Goal: Information Seeking & Learning: Understand process/instructions

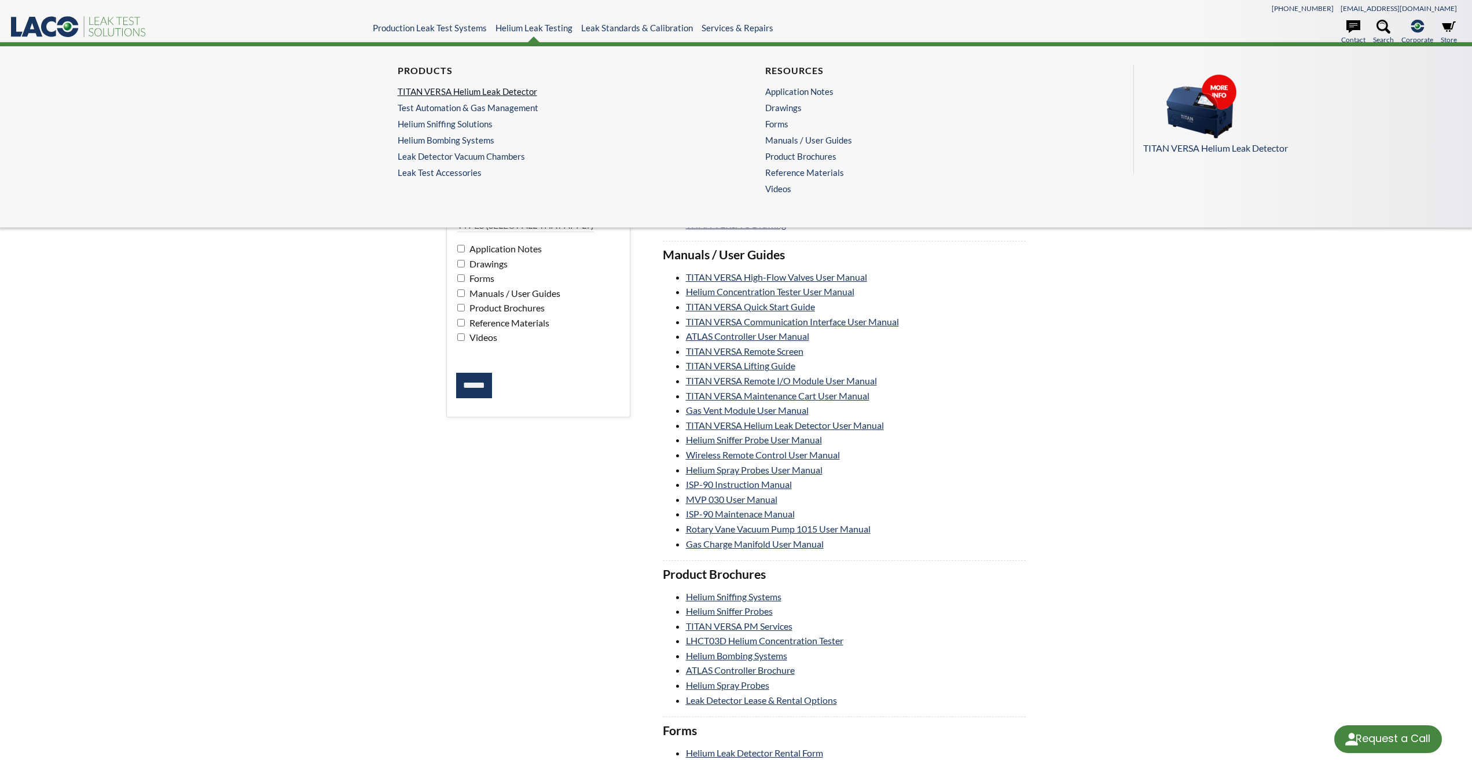
click at [507, 91] on link "TITAN VERSA Helium Leak Detector" at bounding box center [549, 91] width 303 height 10
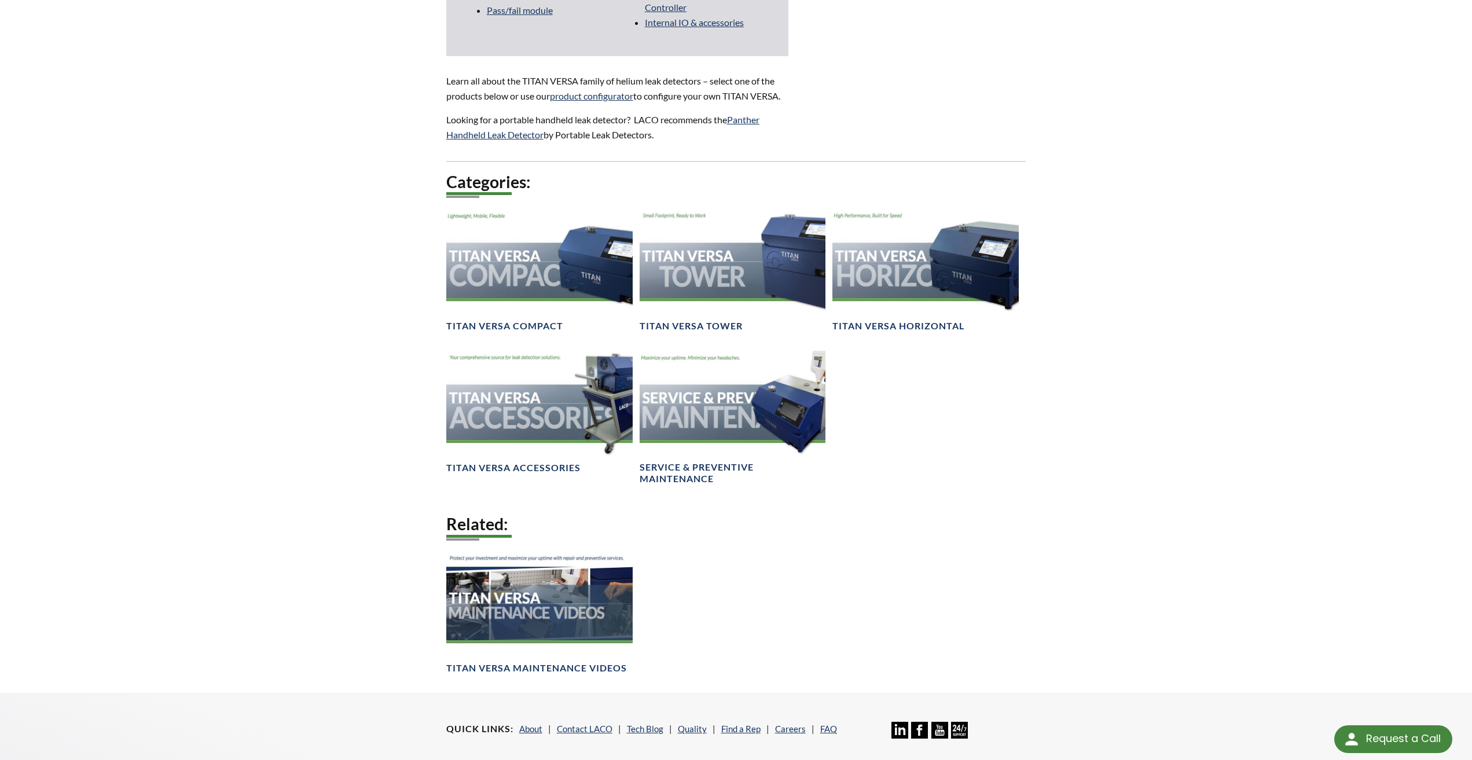
scroll to position [1390, 0]
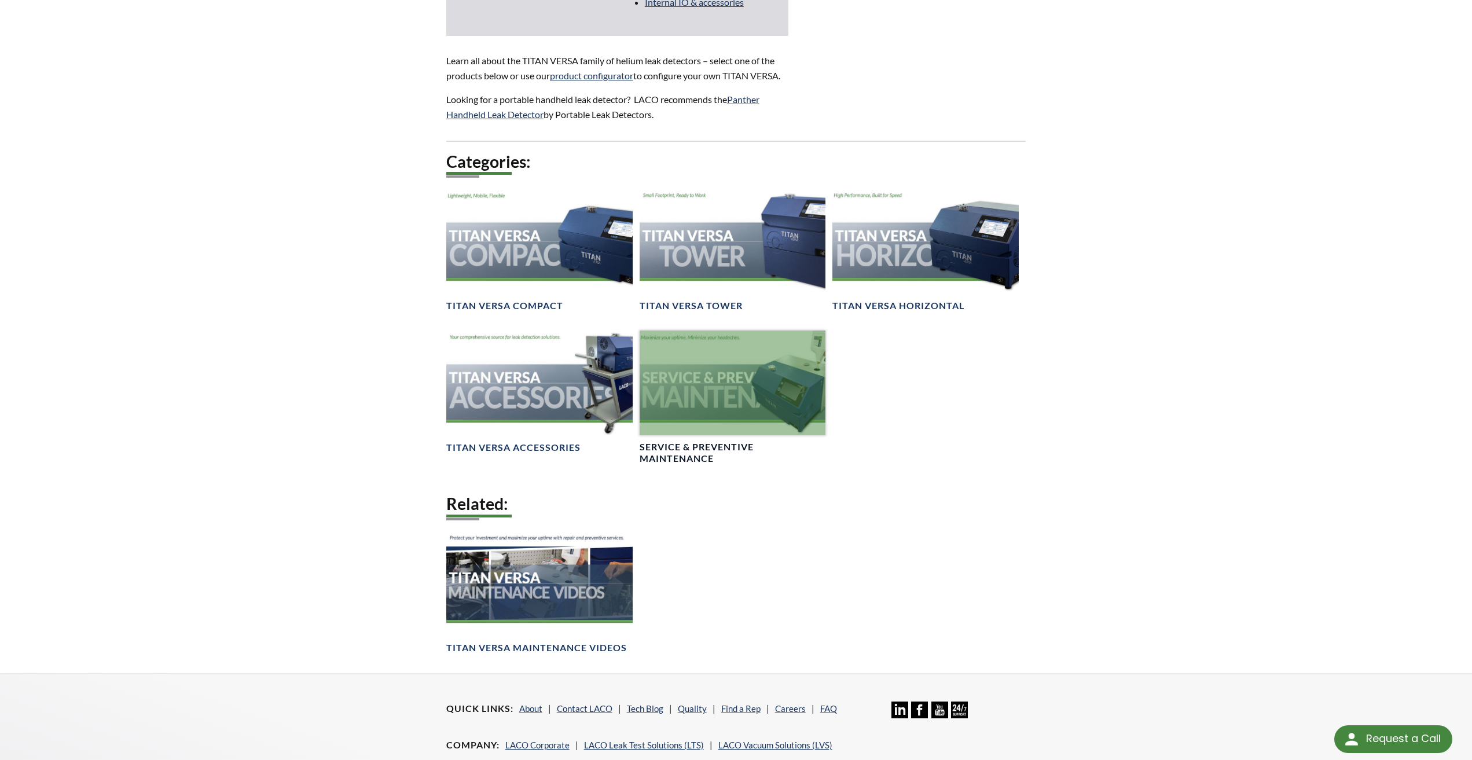
click at [721, 369] on div at bounding box center [733, 383] width 186 height 105
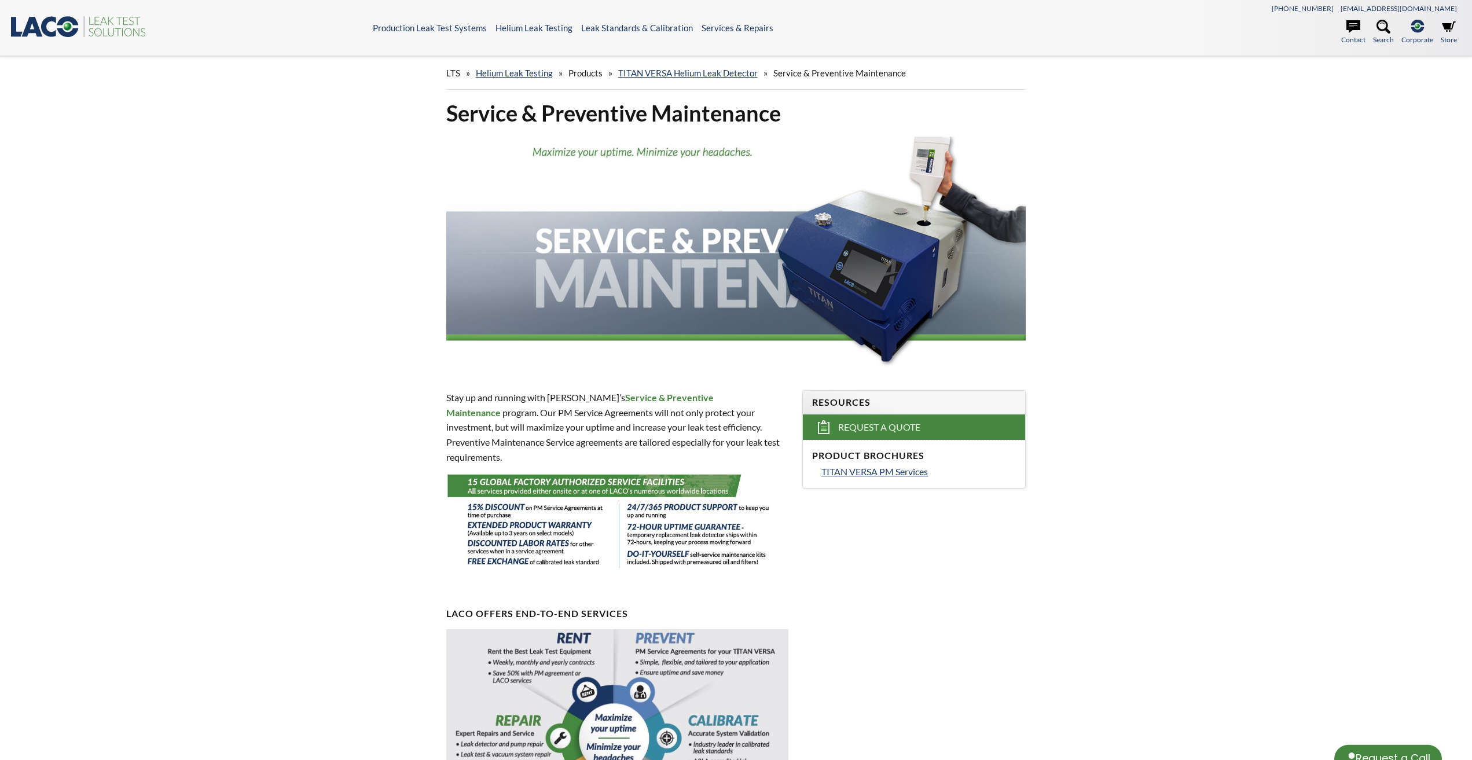
select select "Language Translate Widget"
click at [900, 470] on span "TITAN VERSA PM Services" at bounding box center [875, 471] width 107 height 11
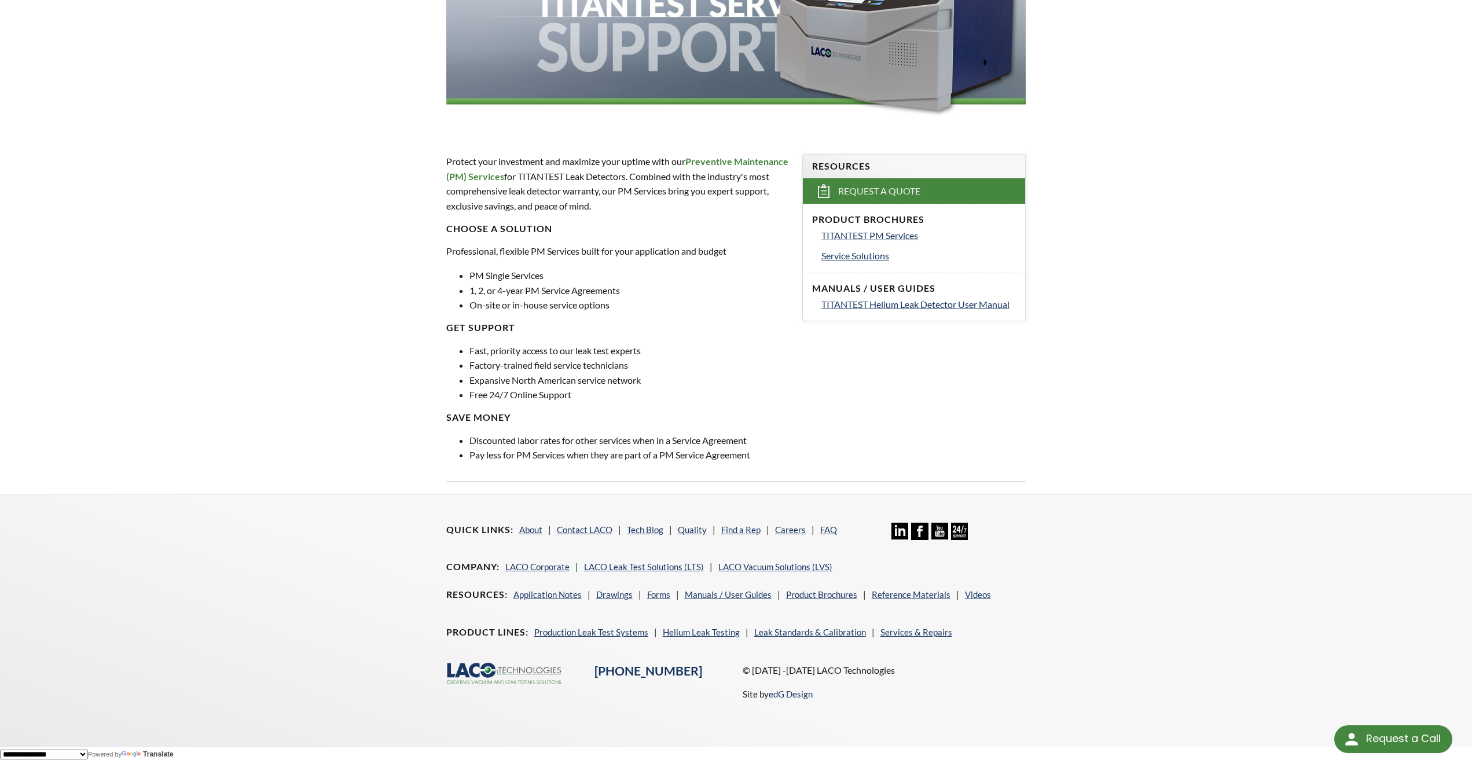
scroll to position [239, 0]
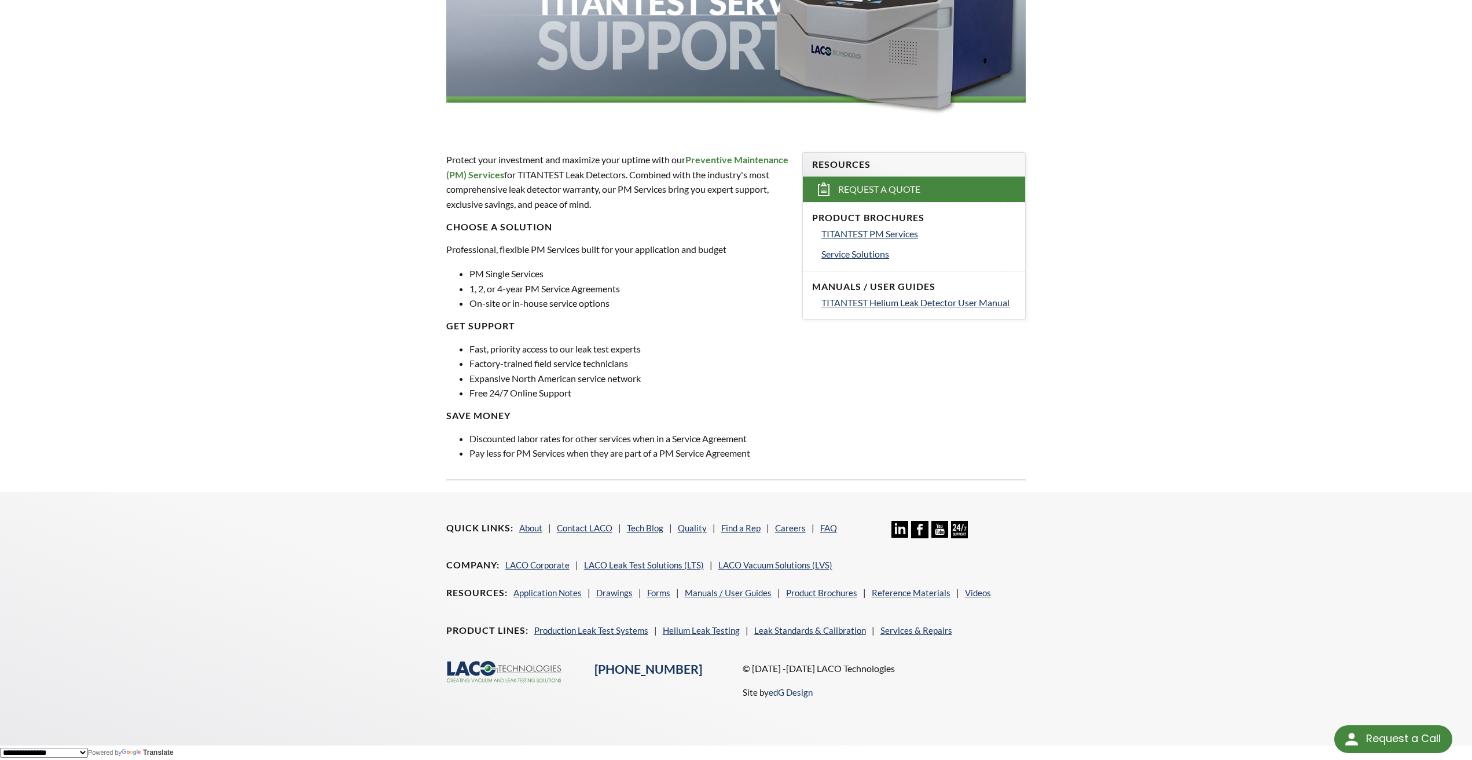
click at [960, 589] on ul "Resources Application Notes Drawings Forms Manuals / User Guides Product Brochu…" at bounding box center [721, 597] width 551 height 23
click at [969, 592] on link "Videos" at bounding box center [978, 593] width 26 height 10
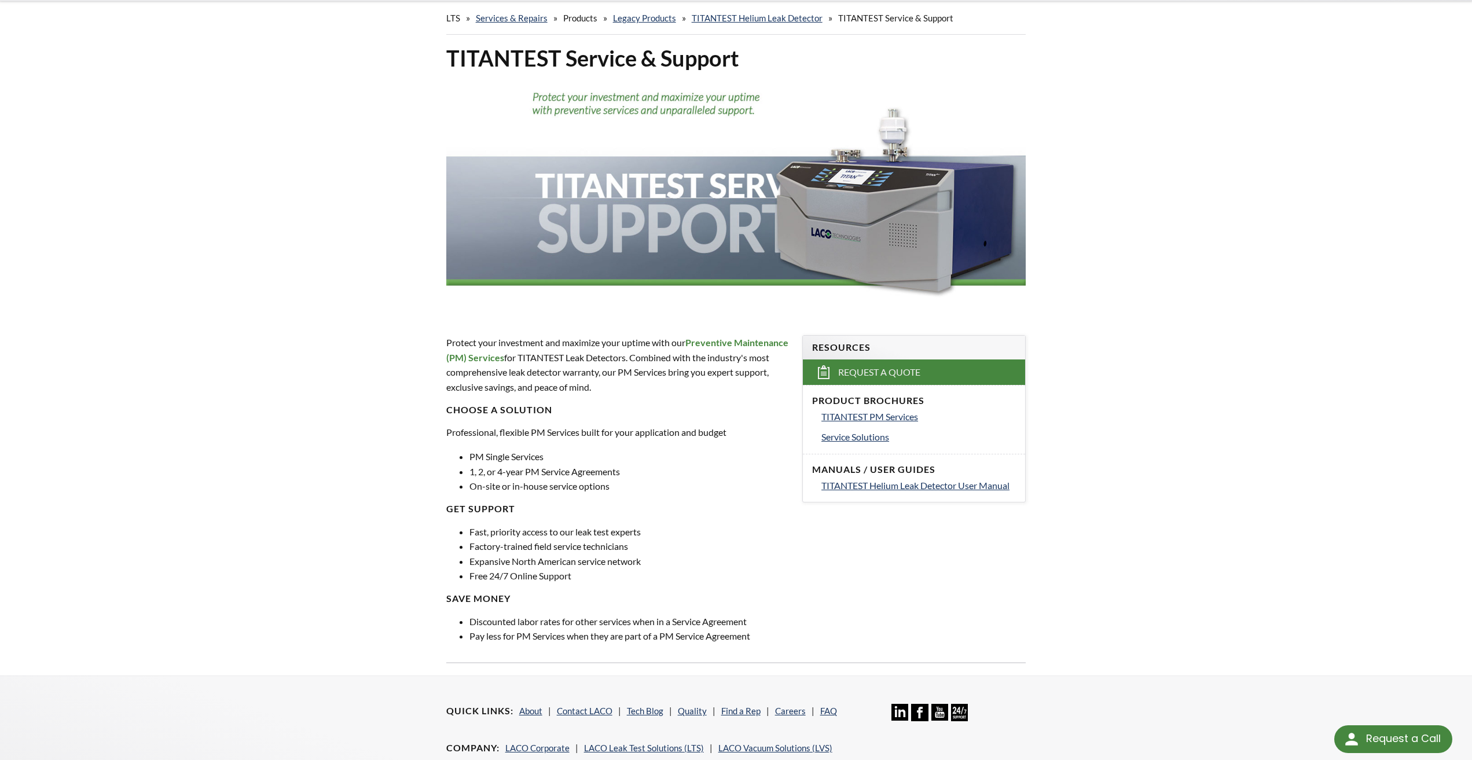
scroll to position [58, 0]
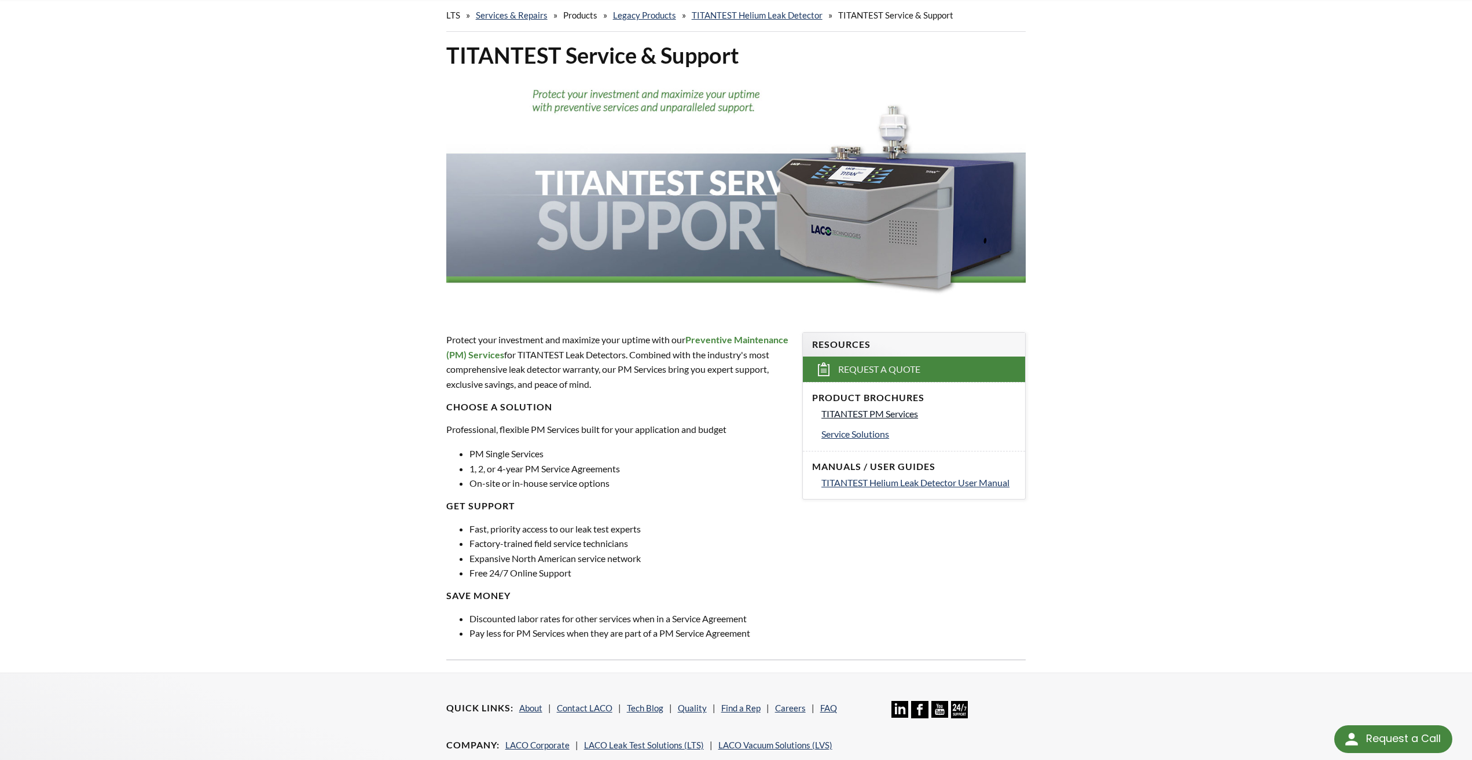
click at [908, 416] on span "TITANTEST PM Services" at bounding box center [870, 413] width 97 height 11
click at [877, 436] on span "Service Solutions" at bounding box center [856, 433] width 68 height 11
click at [988, 482] on span "TITANTEST Helium Leak Detector User Manual" at bounding box center [916, 482] width 188 height 11
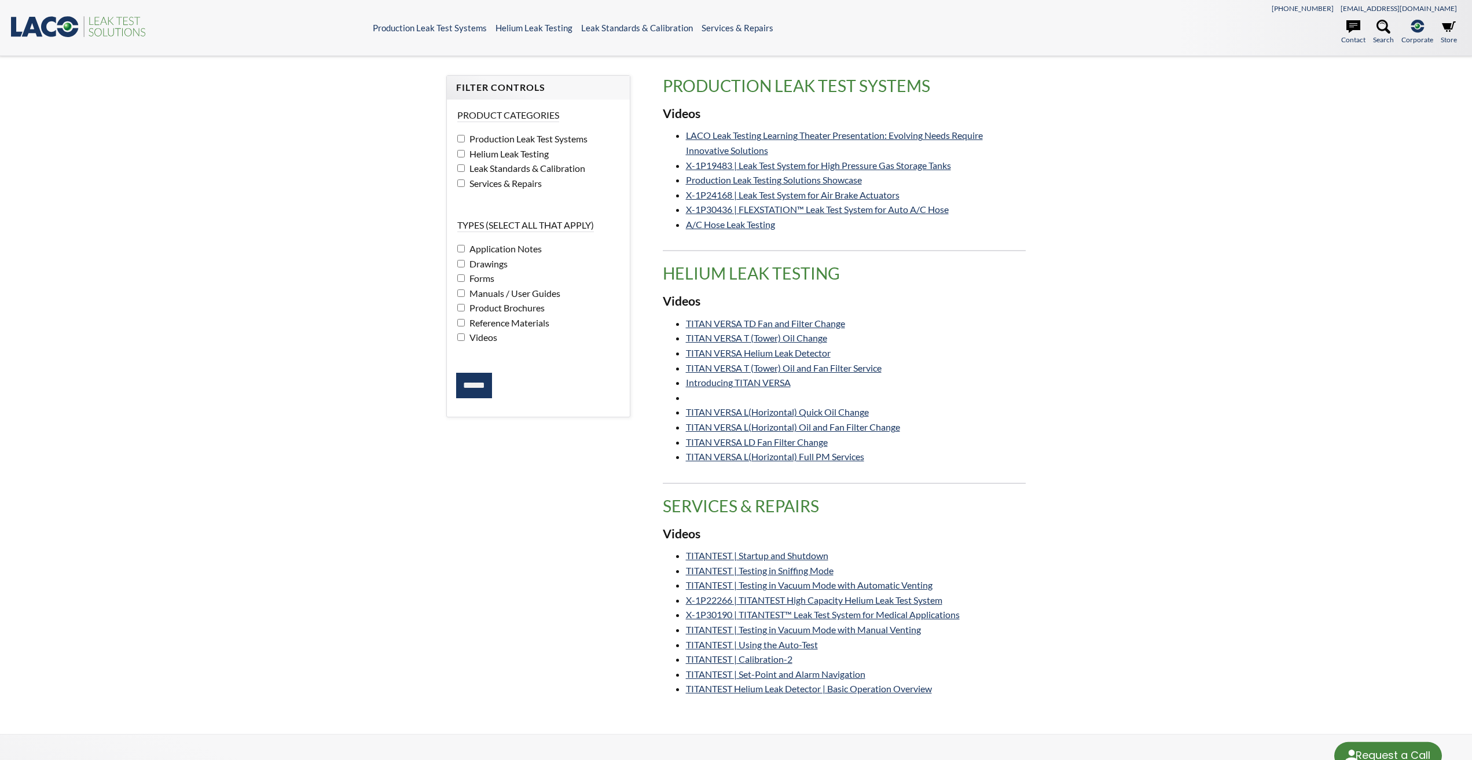
select select "Language Translate Widget"
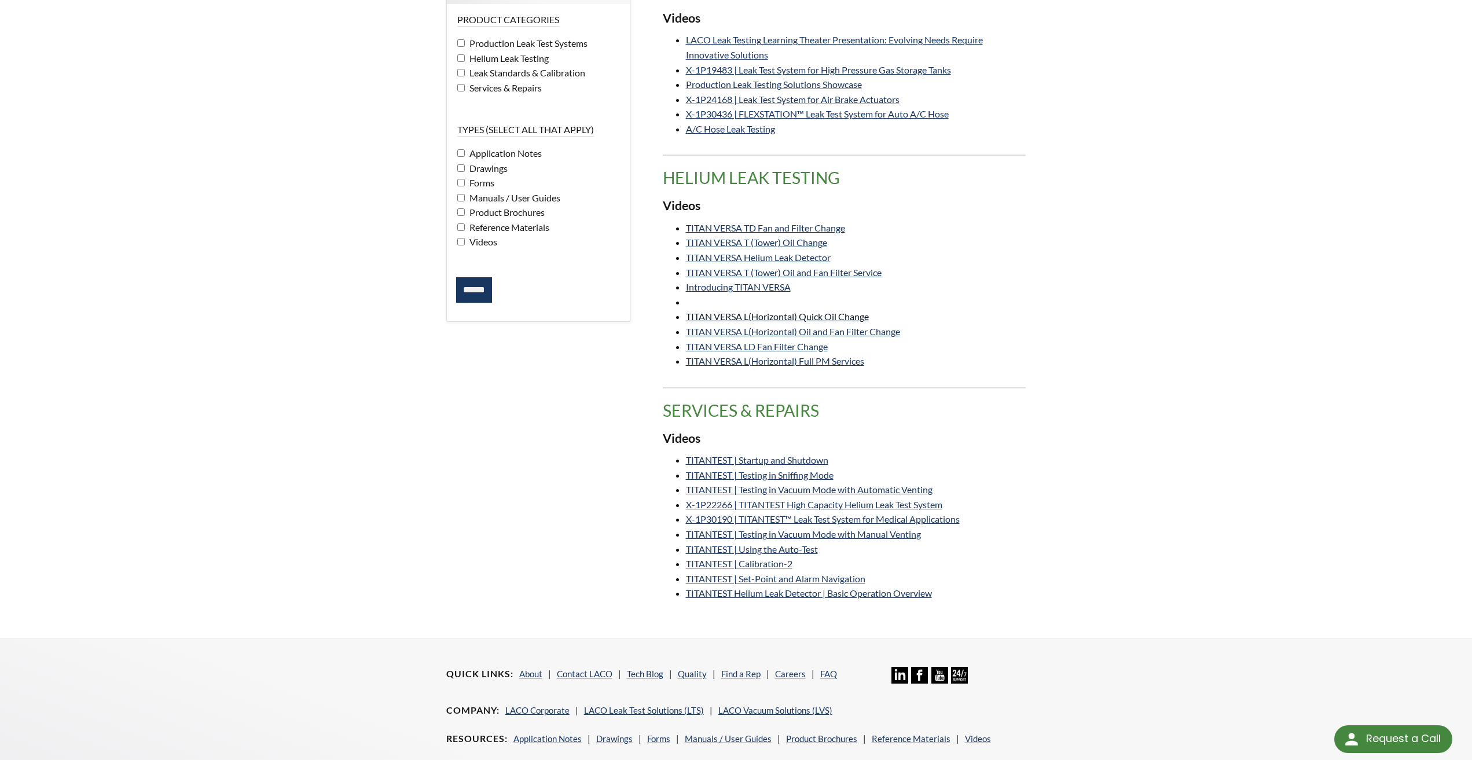
scroll to position [116, 0]
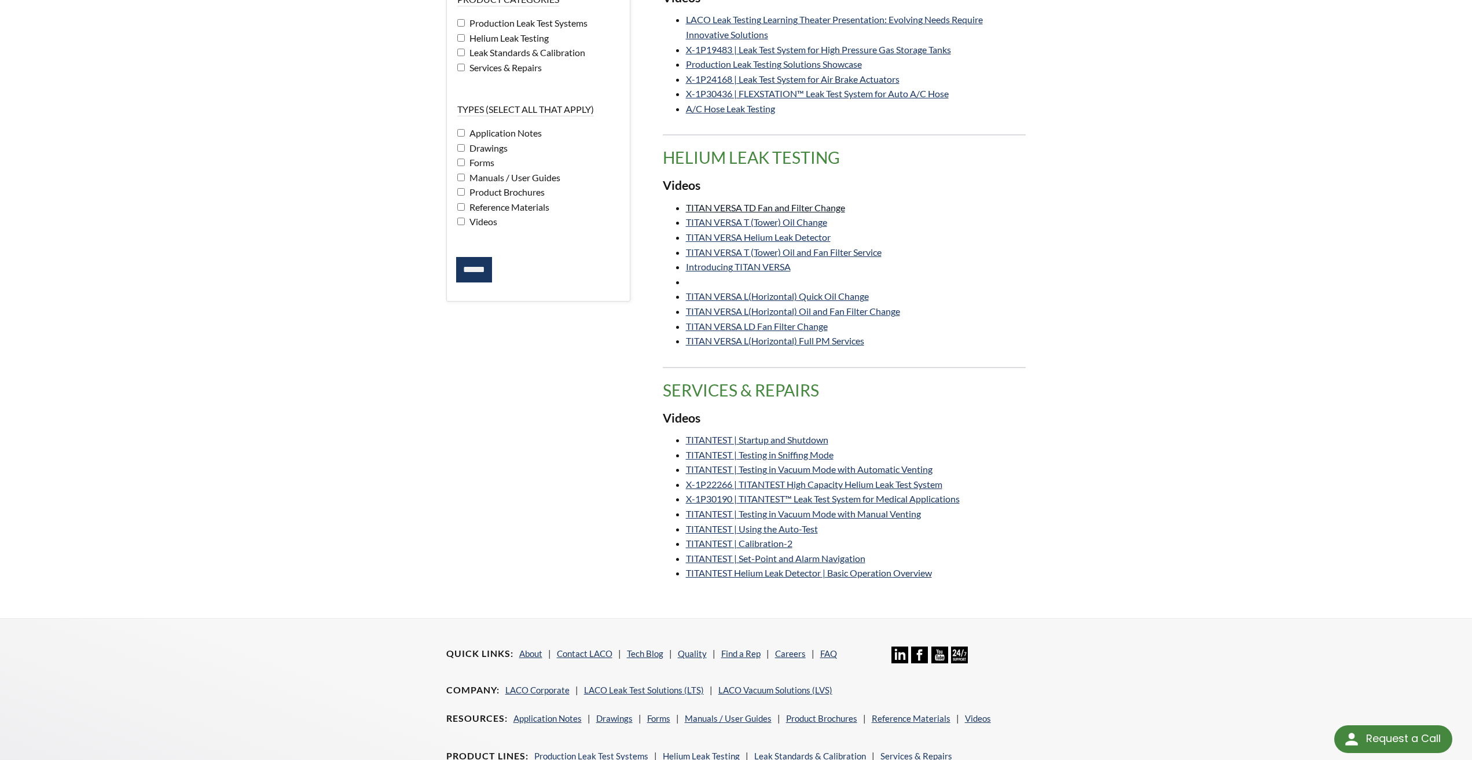
click at [820, 207] on link "TITAN VERSA TD Fan and Filter Change" at bounding box center [765, 207] width 159 height 11
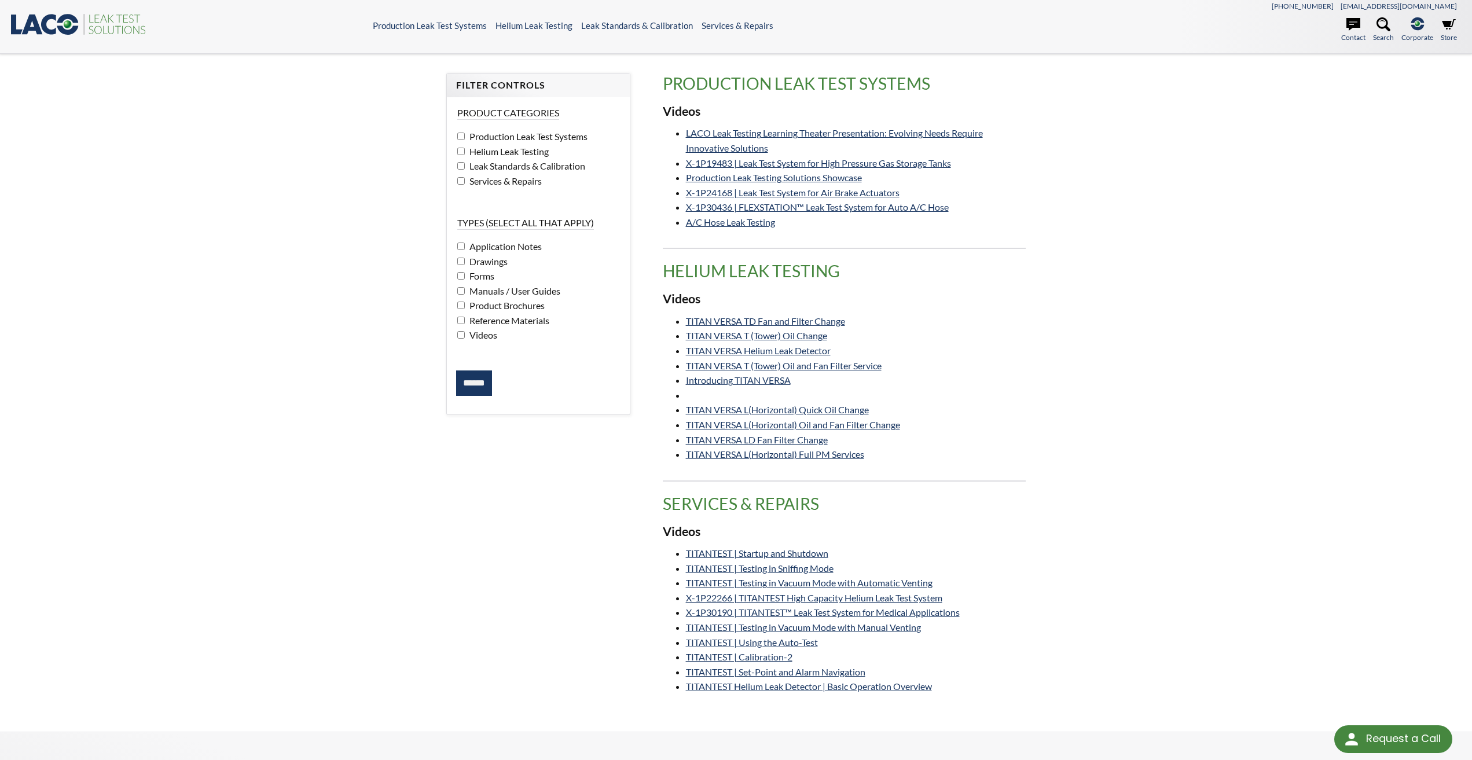
scroll to position [0, 0]
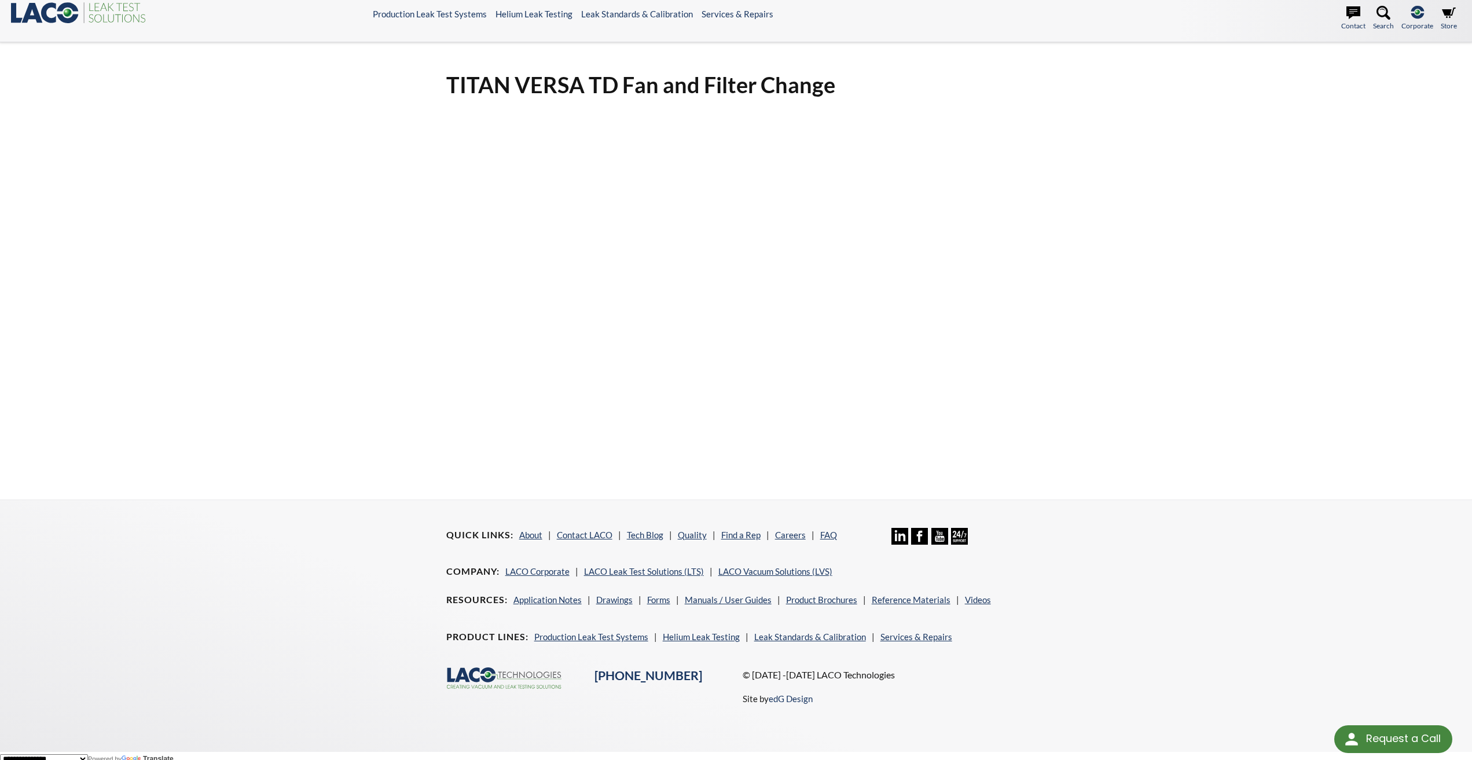
scroll to position [21, 0]
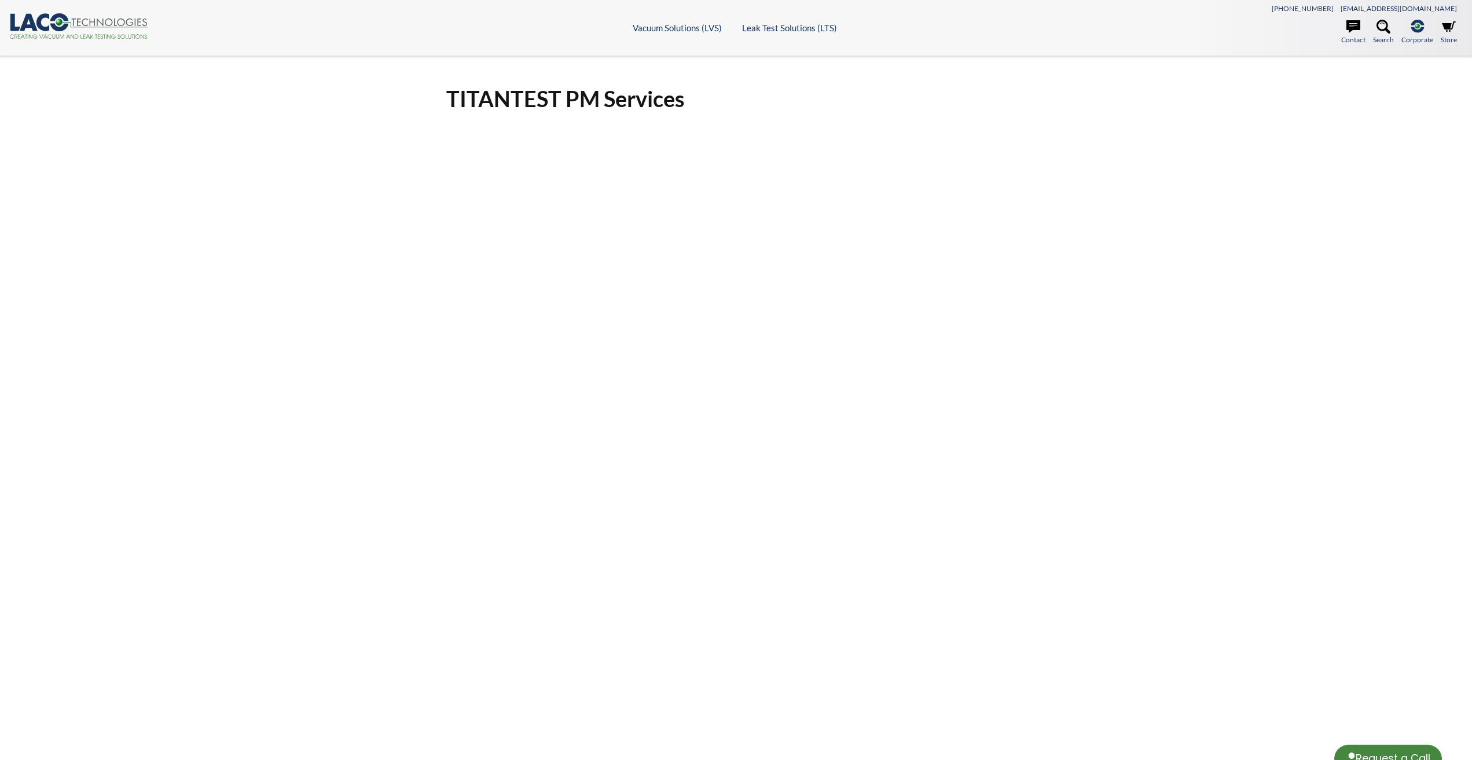
select select "Language Translate Widget"
